Goal: Answer question/provide support: Share knowledge or assist other users

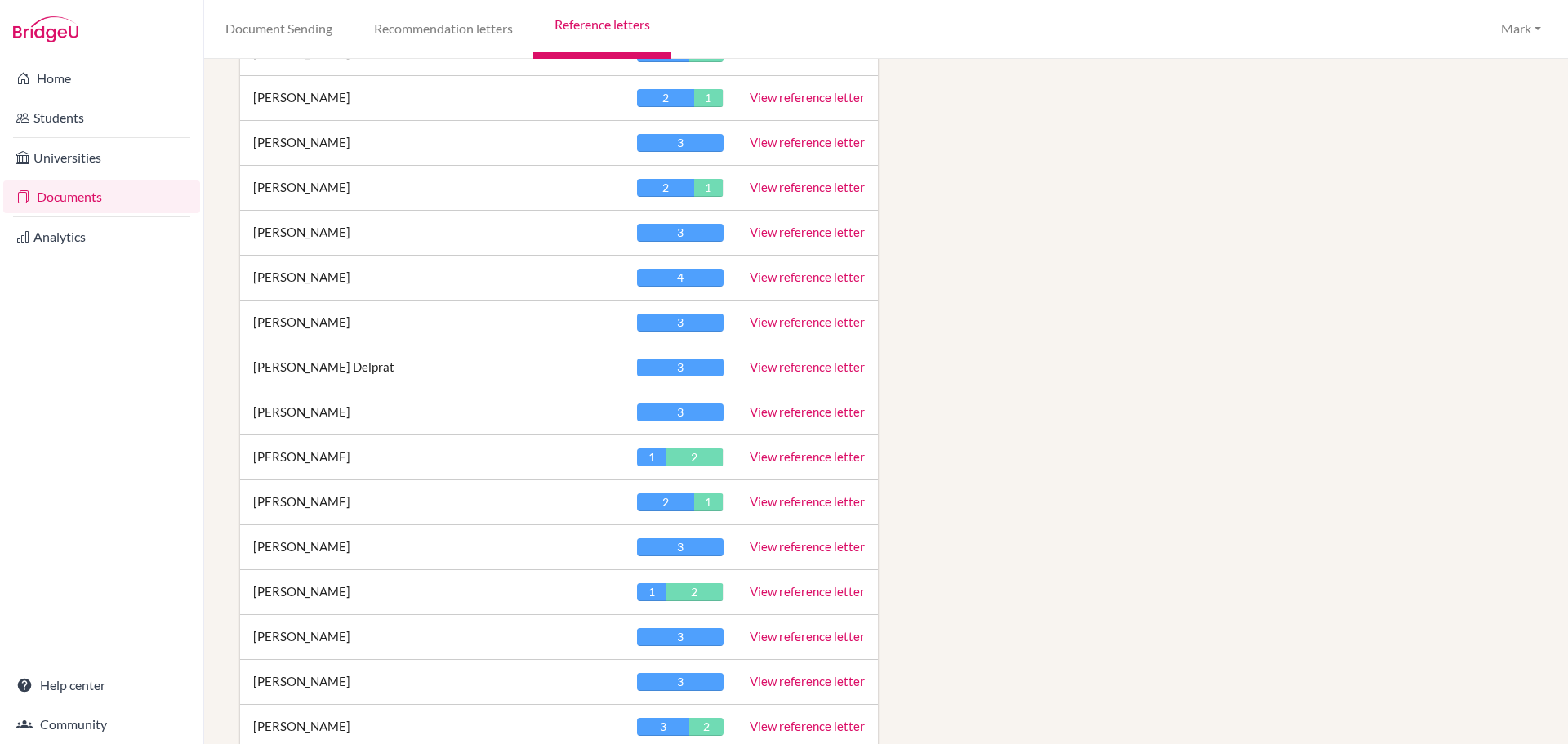
scroll to position [1224, 0]
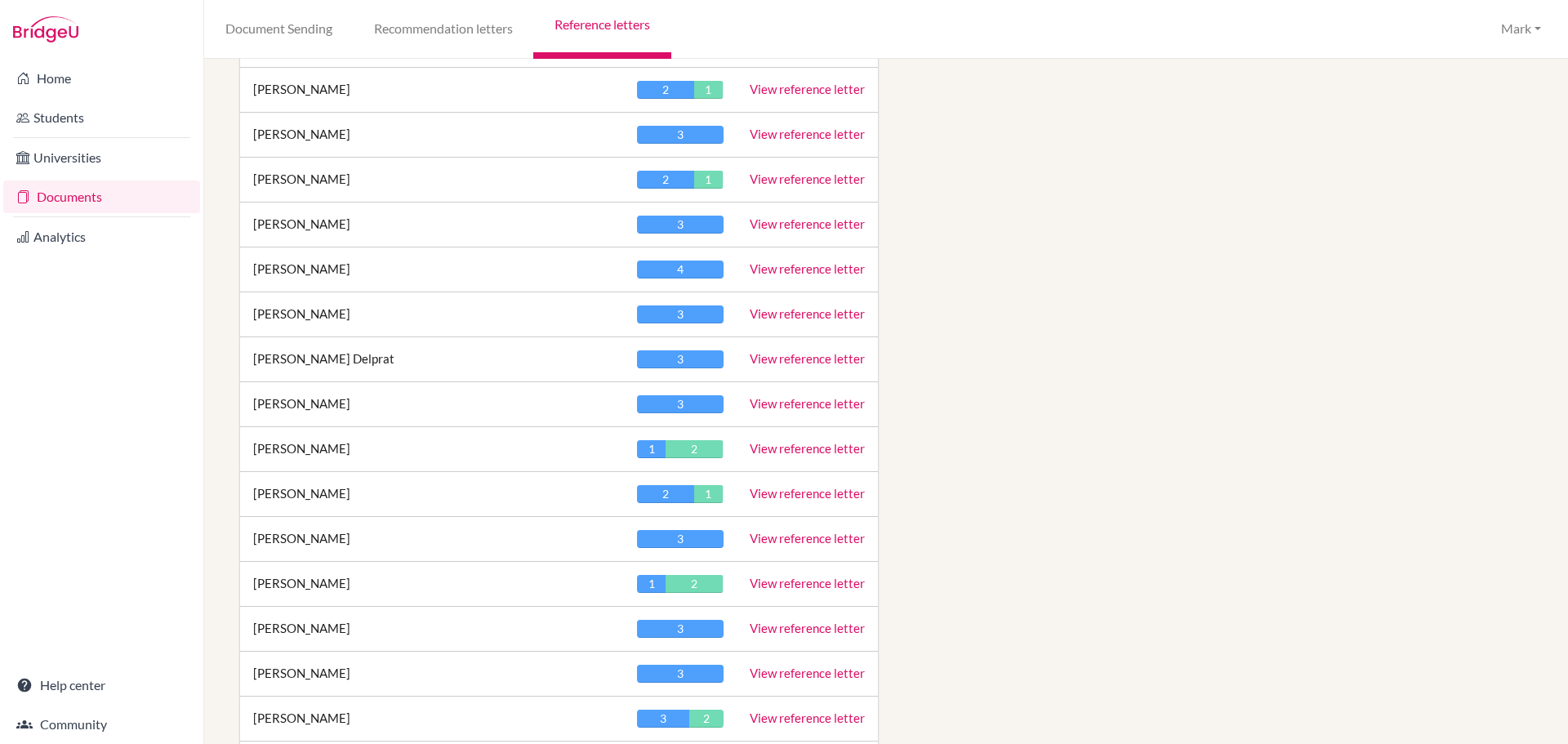
click at [816, 579] on link "View reference letter" at bounding box center [807, 582] width 115 height 15
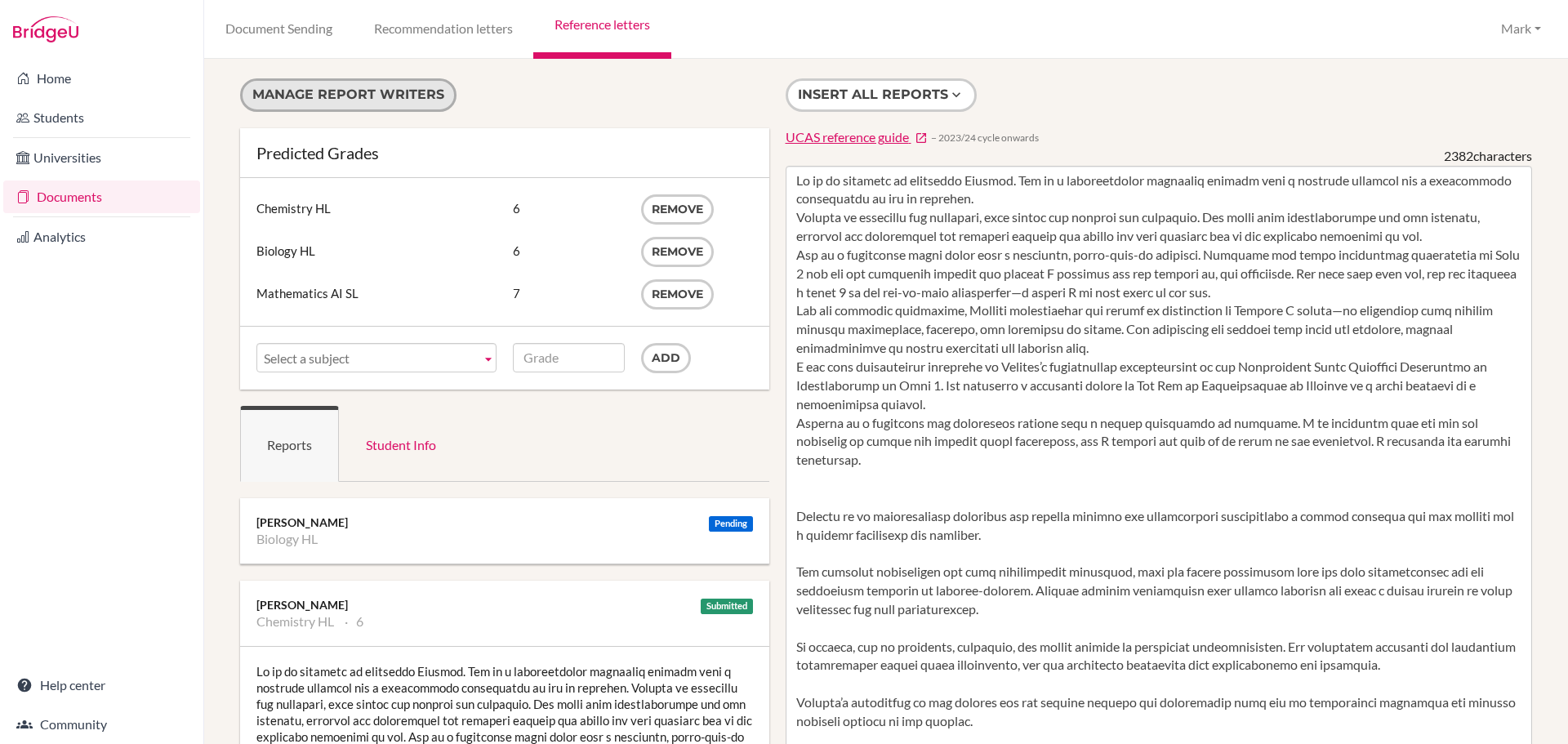
click at [364, 103] on button "Manage report writers" at bounding box center [348, 95] width 217 height 33
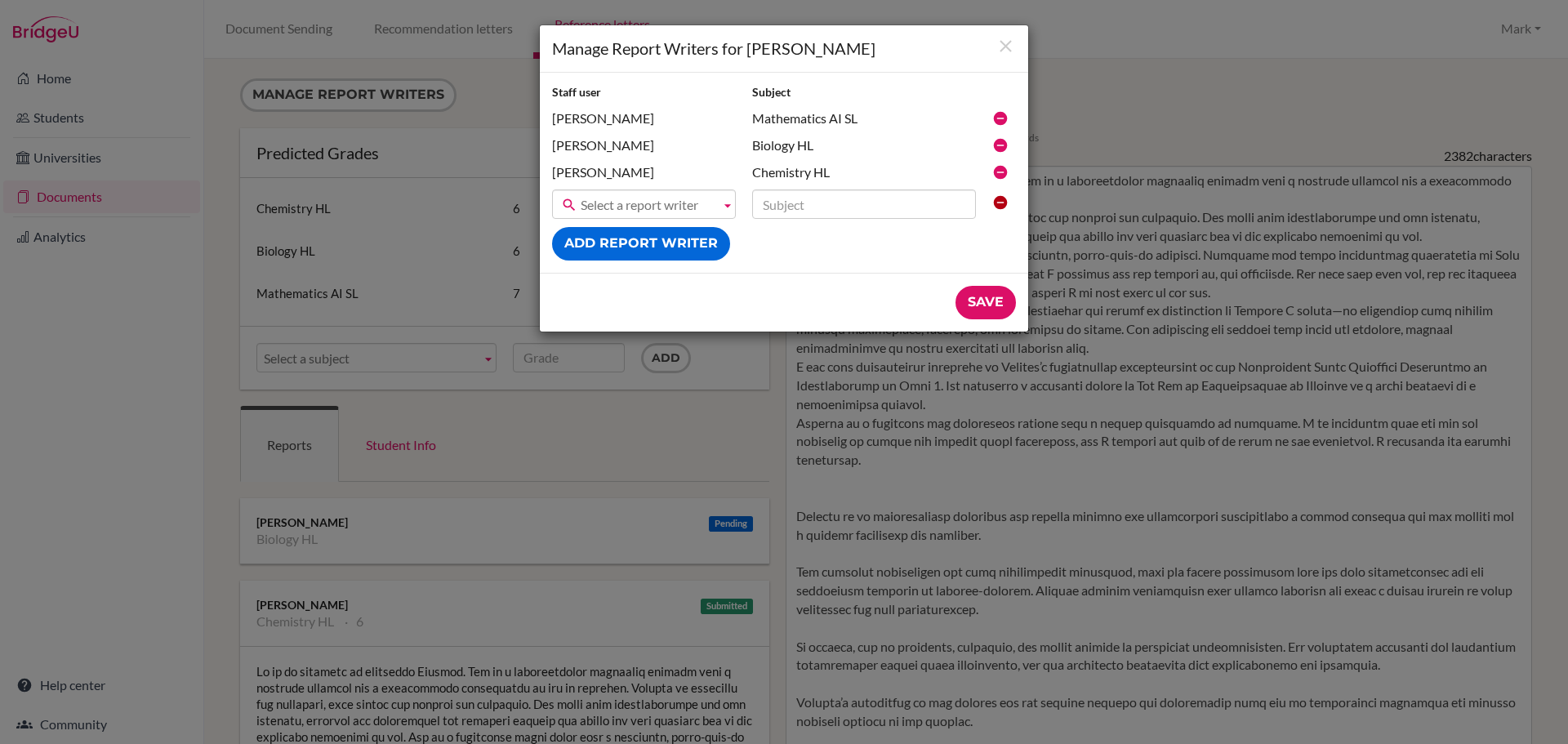
click at [721, 194] on b at bounding box center [728, 204] width 15 height 28
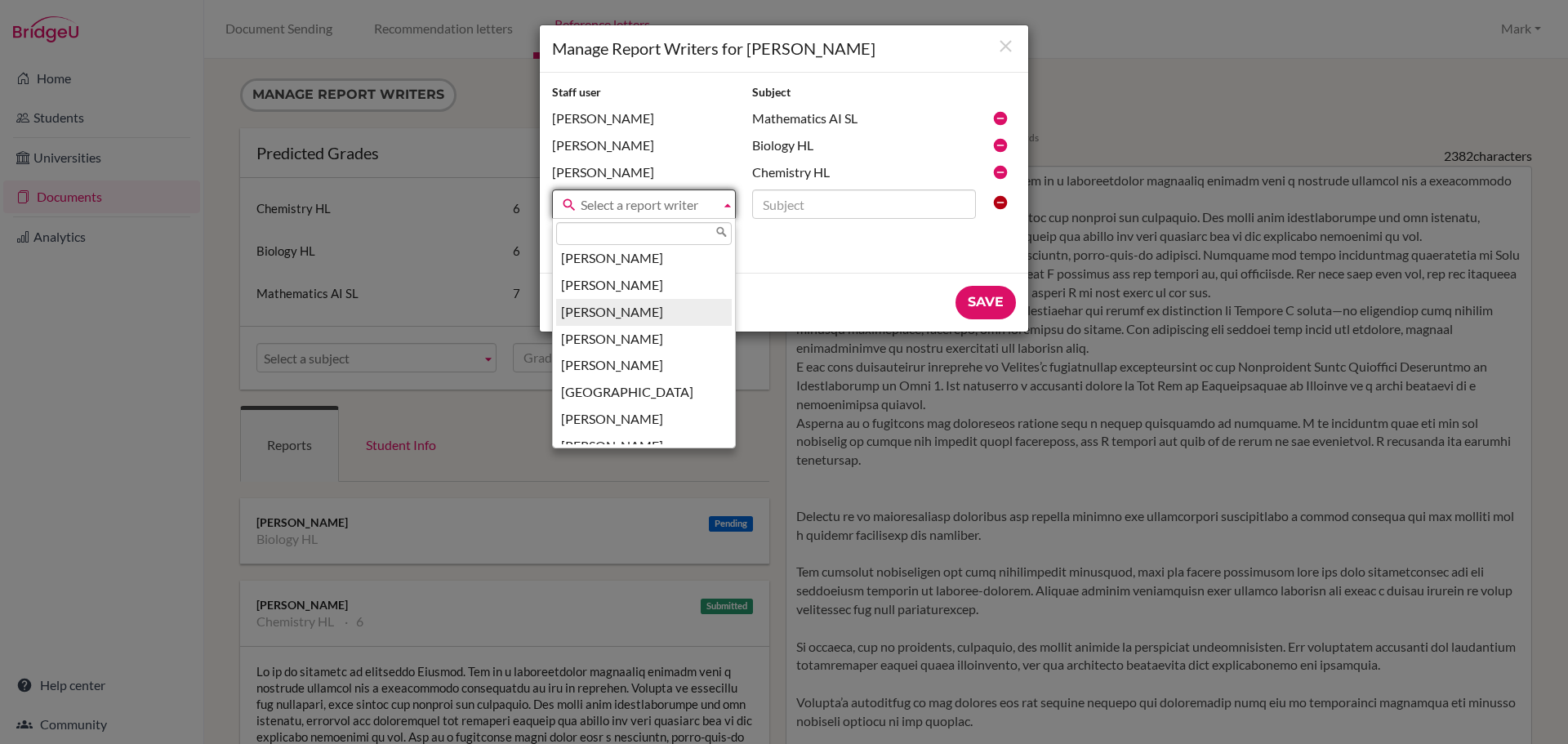
scroll to position [408, 0]
click at [652, 306] on li "[PERSON_NAME]" at bounding box center [644, 310] width 176 height 27
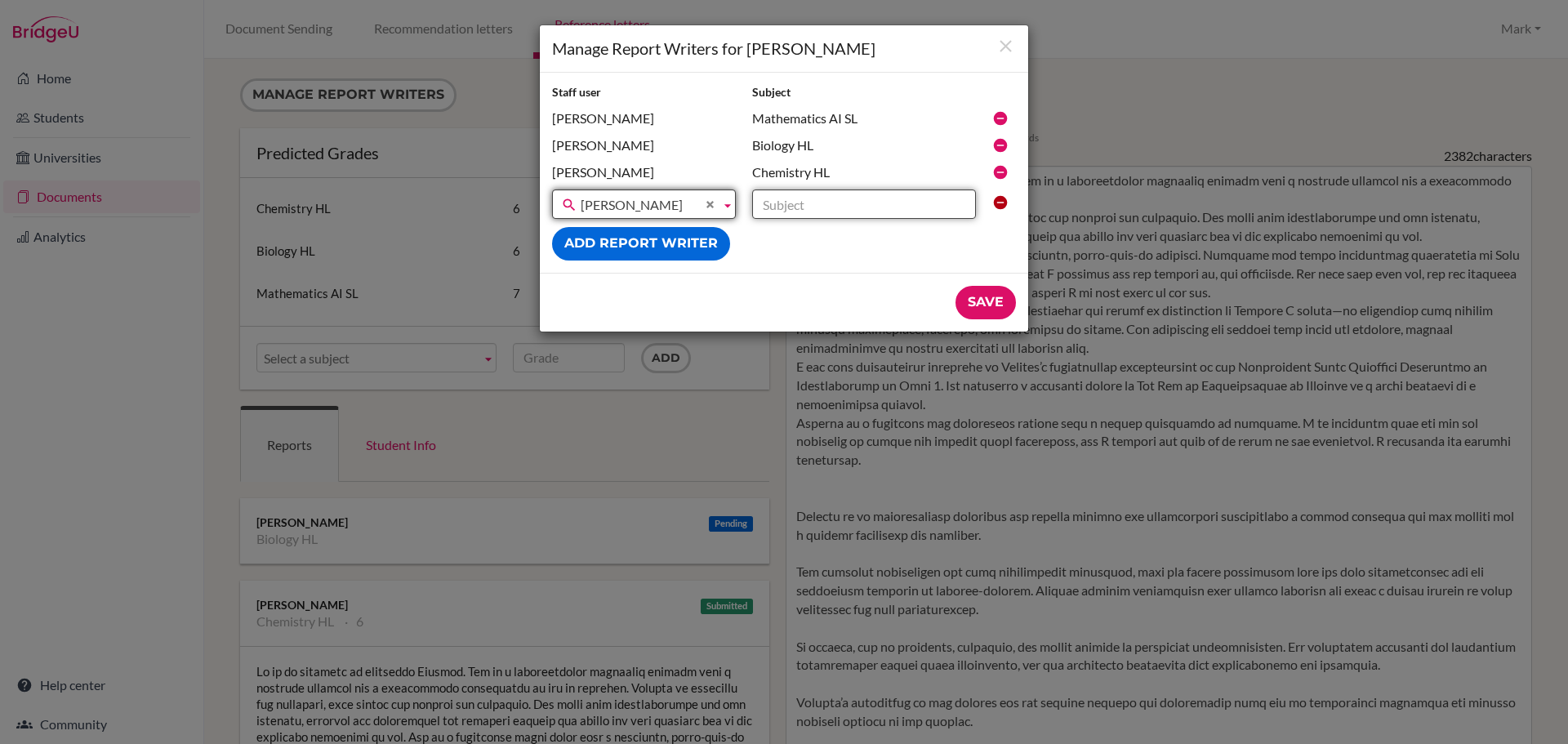
click at [853, 196] on input "text" at bounding box center [864, 204] width 224 height 30
type input "Business Management"
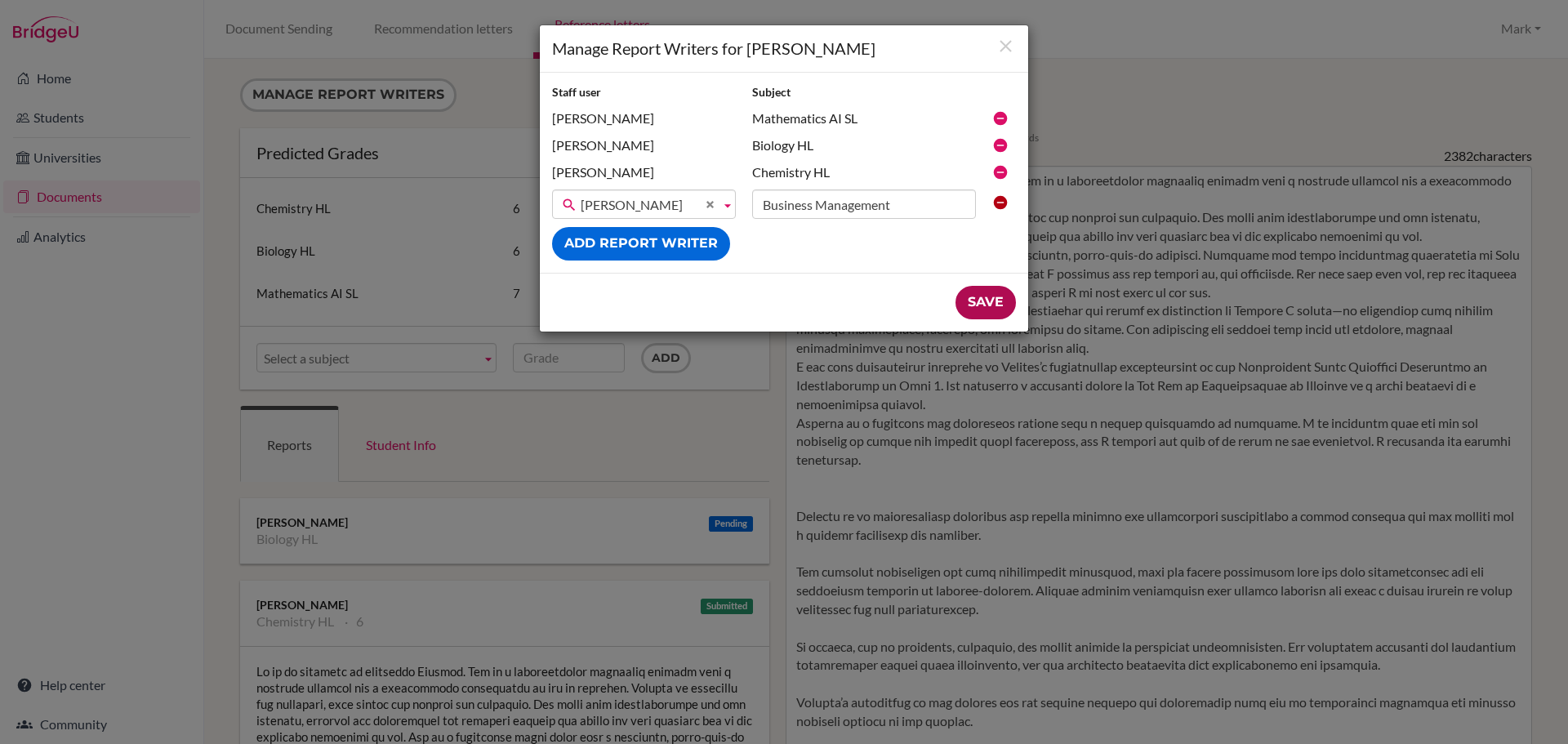
click at [999, 309] on input "Save" at bounding box center [986, 302] width 60 height 33
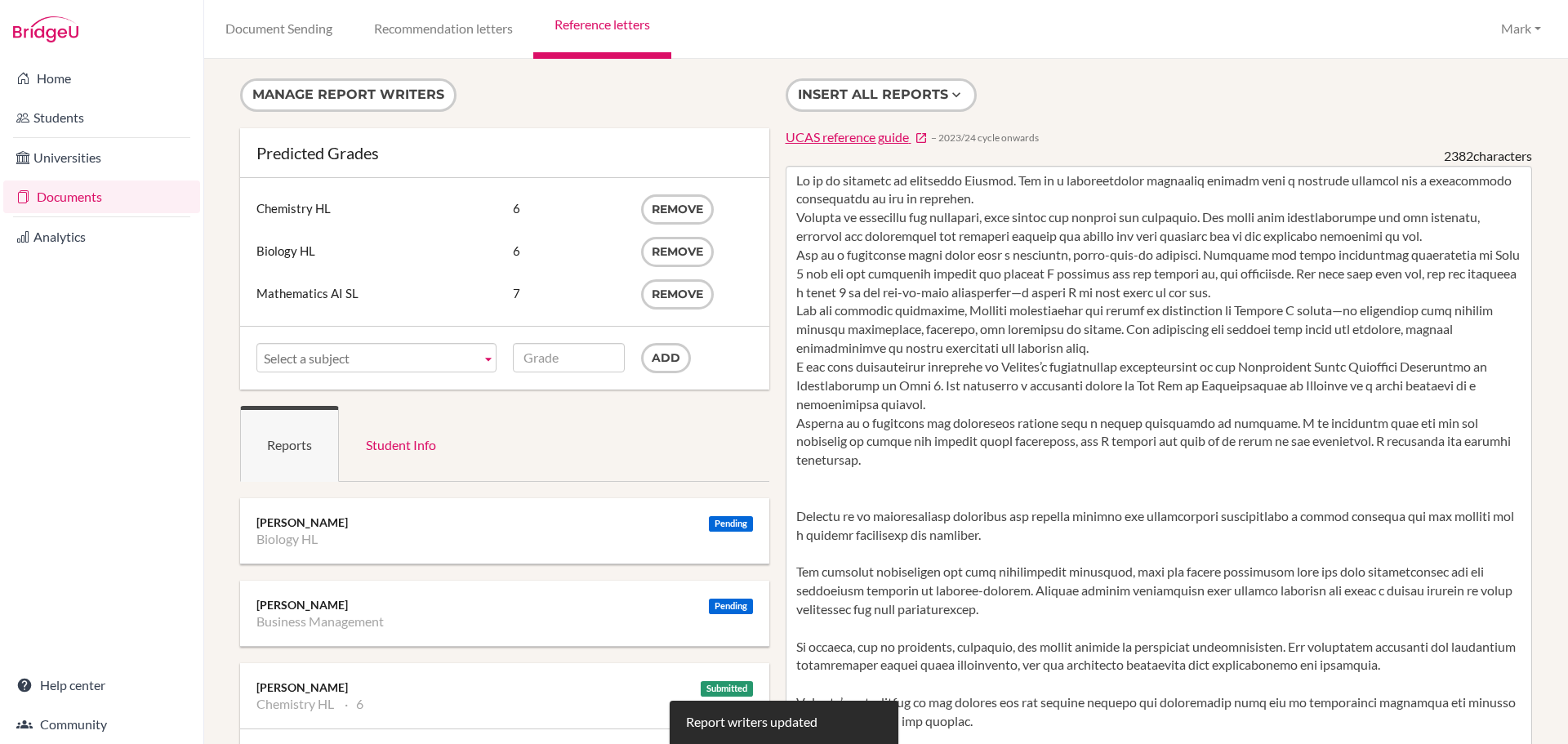
click at [477, 356] on link "Select a subject" at bounding box center [377, 358] width 240 height 30
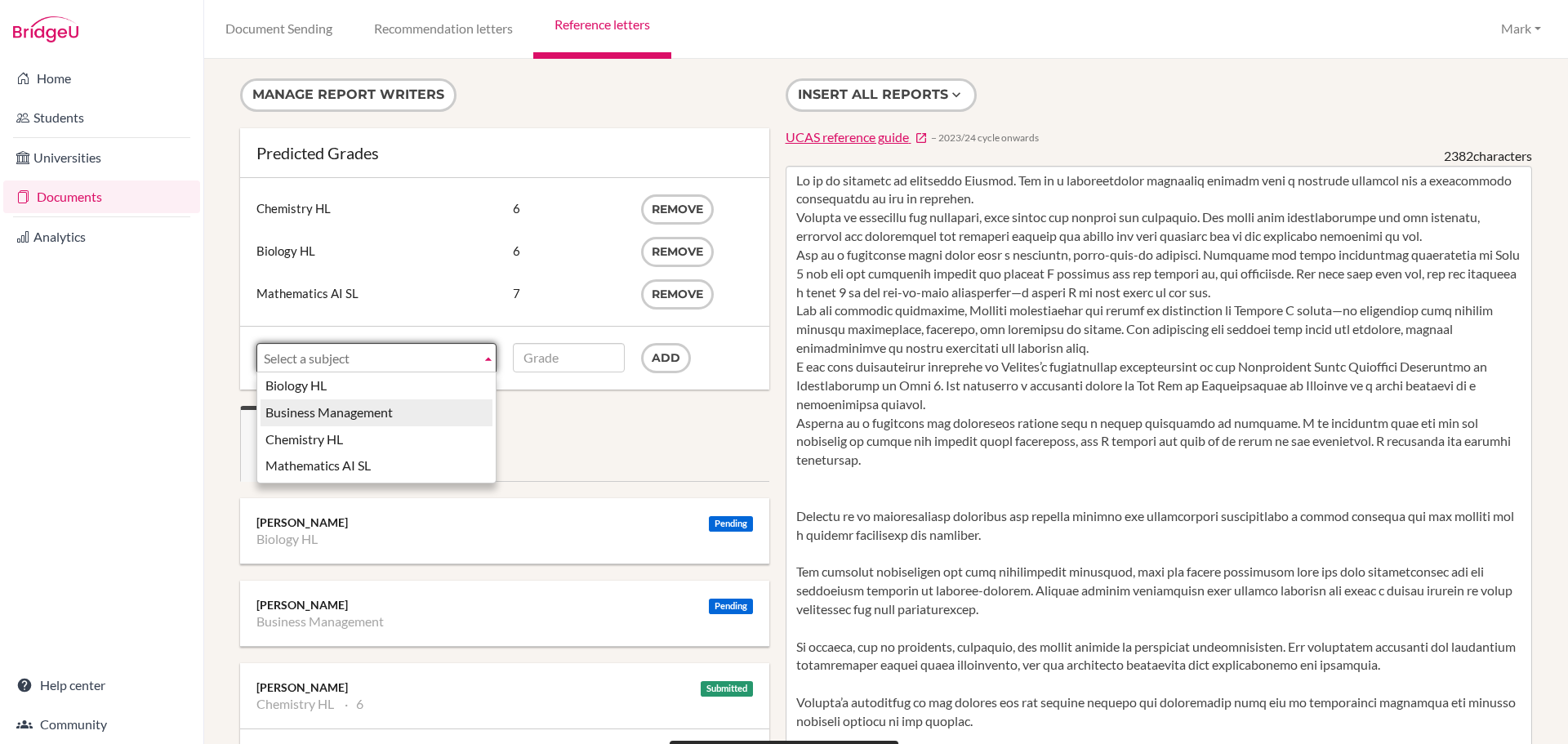
click at [416, 406] on li "Business Management" at bounding box center [376, 412] width 232 height 27
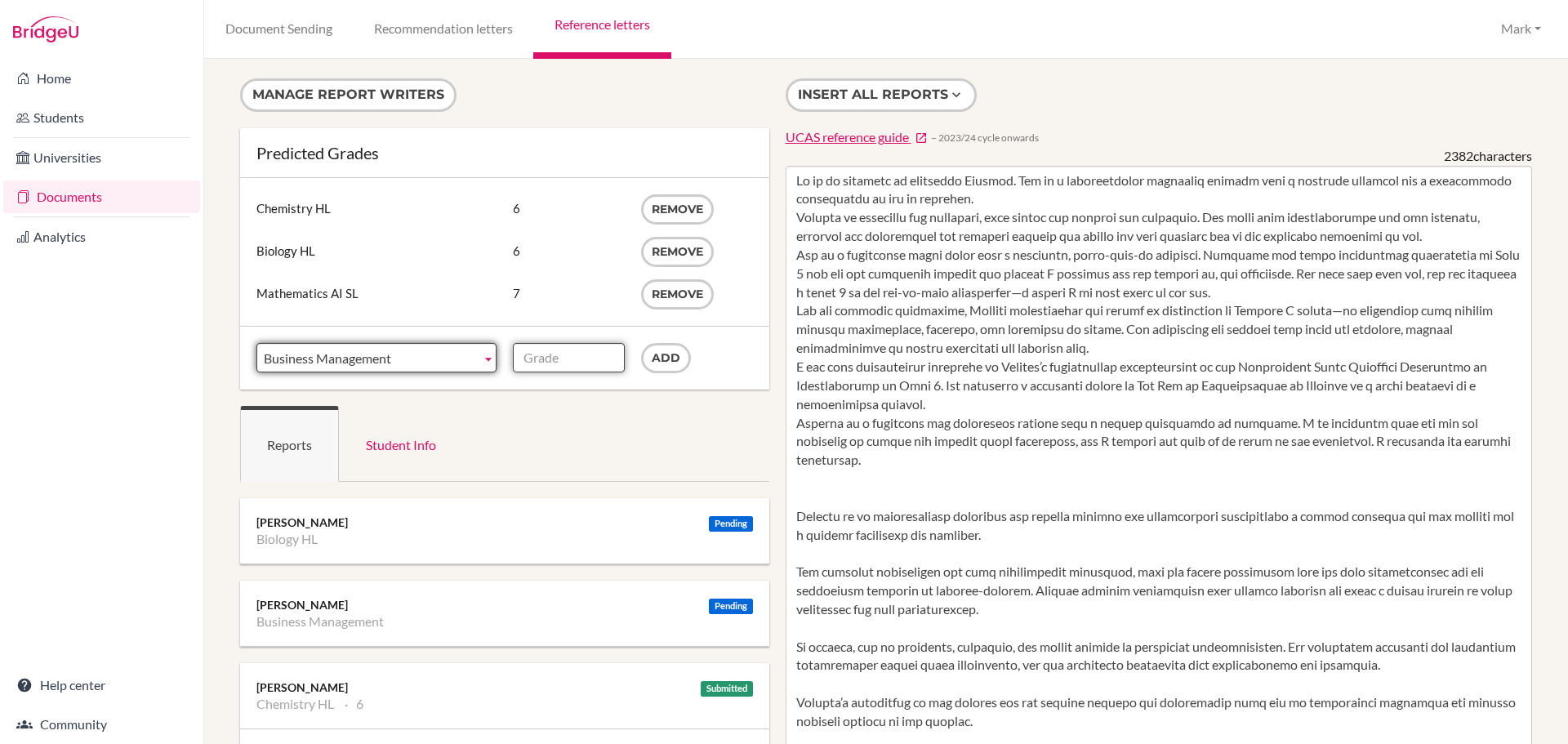
click at [581, 353] on input "Grade" at bounding box center [569, 358] width 112 height 30
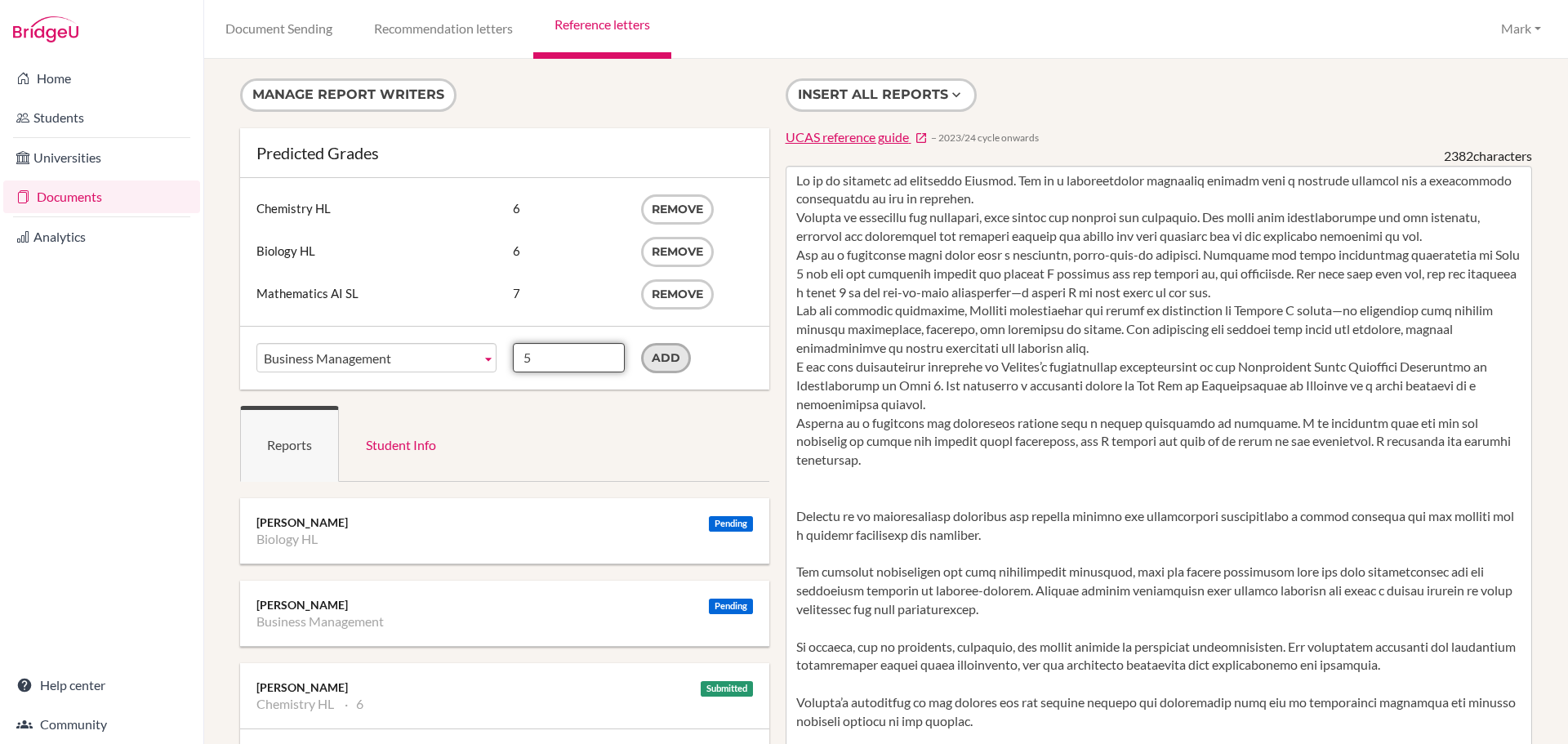
type input "5"
click at [667, 358] on input "Add" at bounding box center [666, 358] width 50 height 30
